Goal: Task Accomplishment & Management: Complete application form

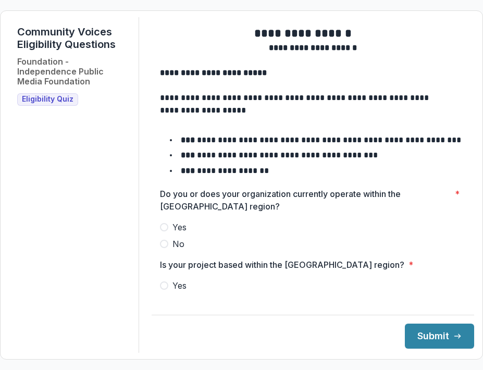
click at [180, 234] on span "Yes" at bounding box center [180, 227] width 14 height 13
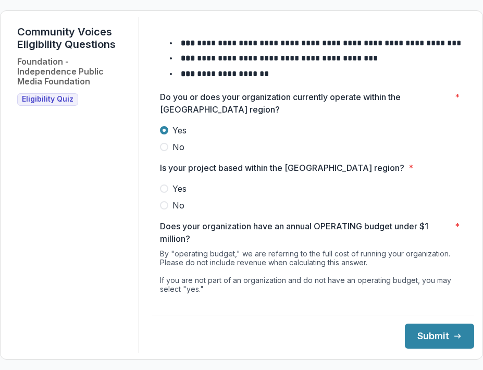
click at [179, 195] on label "Yes" at bounding box center [313, 188] width 306 height 13
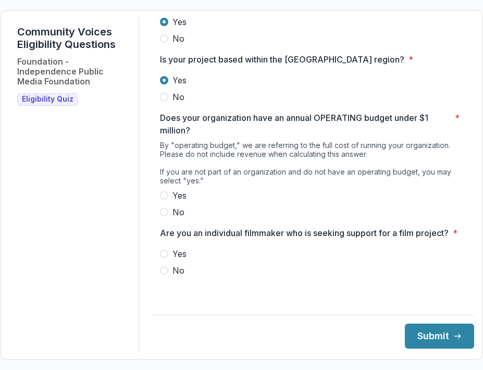
scroll to position [214, 0]
click at [185, 218] on span "No" at bounding box center [179, 212] width 12 height 13
click at [184, 260] on span "Yes" at bounding box center [180, 254] width 14 height 13
click at [185, 275] on span "No" at bounding box center [179, 270] width 12 height 13
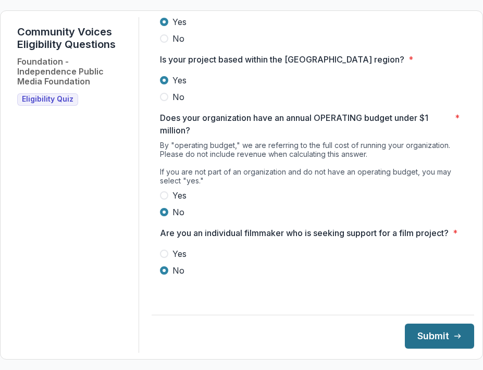
click at [440, 346] on button "Submit" at bounding box center [439, 336] width 69 height 25
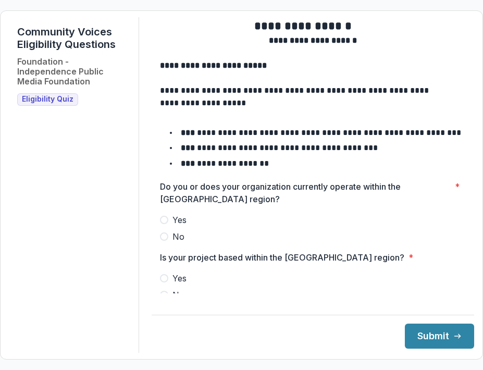
scroll to position [8, 0]
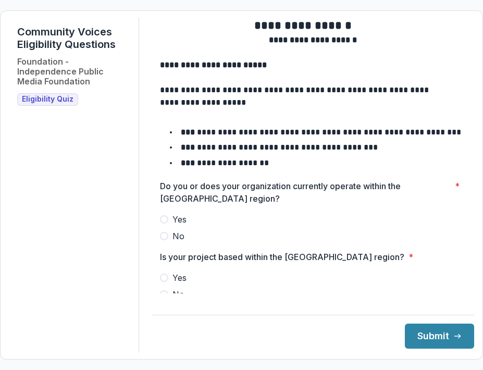
click at [245, 226] on label "Yes" at bounding box center [313, 219] width 306 height 13
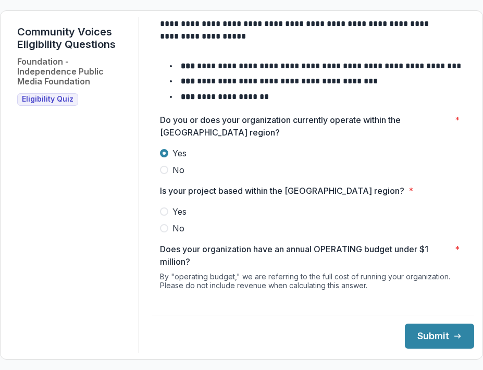
scroll to position [77, 0]
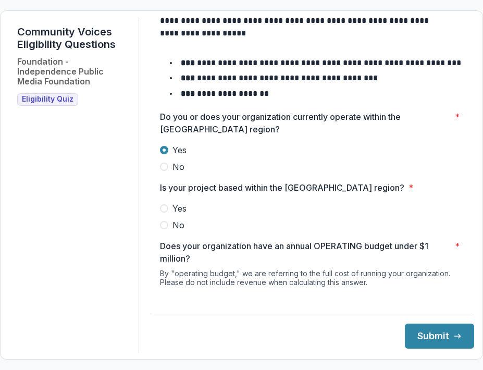
click at [224, 215] on label "Yes" at bounding box center [313, 208] width 306 height 13
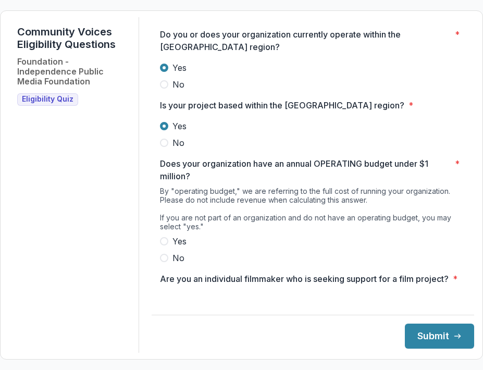
scroll to position [171, 0]
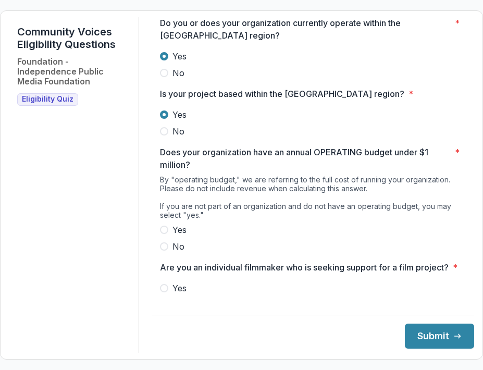
click at [214, 236] on label "Yes" at bounding box center [313, 230] width 306 height 13
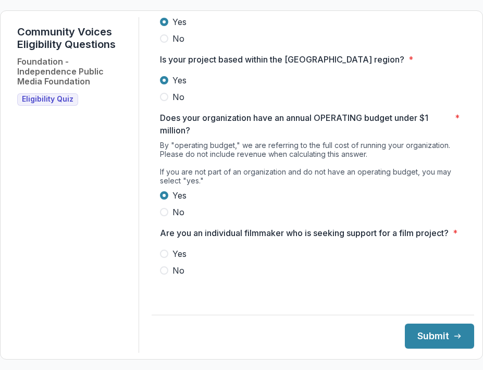
click at [198, 276] on label "No" at bounding box center [313, 270] width 306 height 13
click at [418, 343] on button "Submit" at bounding box center [439, 336] width 69 height 25
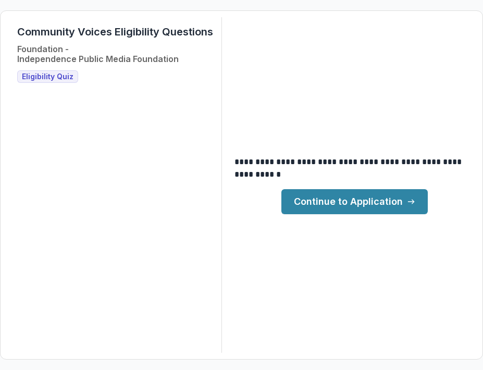
click at [344, 204] on link "Continue to Application" at bounding box center [355, 201] width 147 height 25
